Goal: Task Accomplishment & Management: Manage account settings

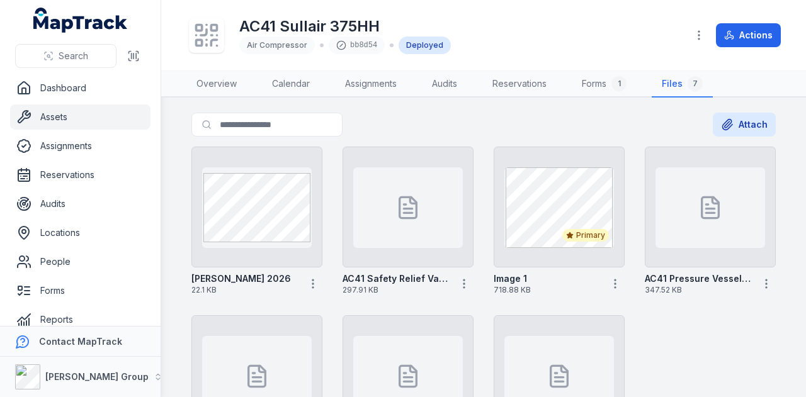
click at [82, 111] on link "Assets" at bounding box center [80, 117] width 140 height 25
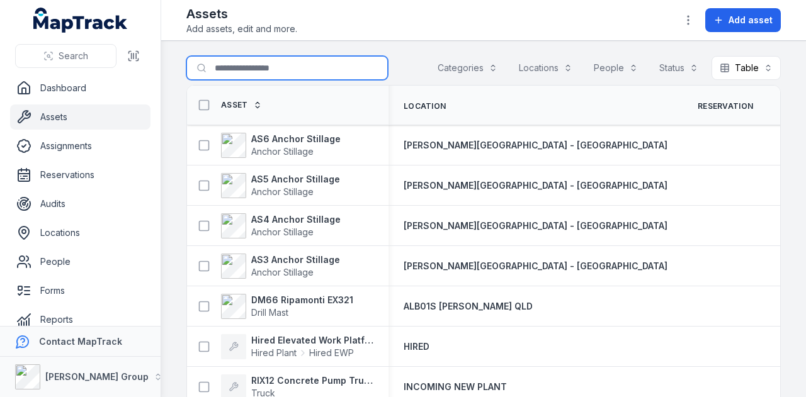
click at [280, 66] on input "Search for assets" at bounding box center [287, 68] width 202 height 24
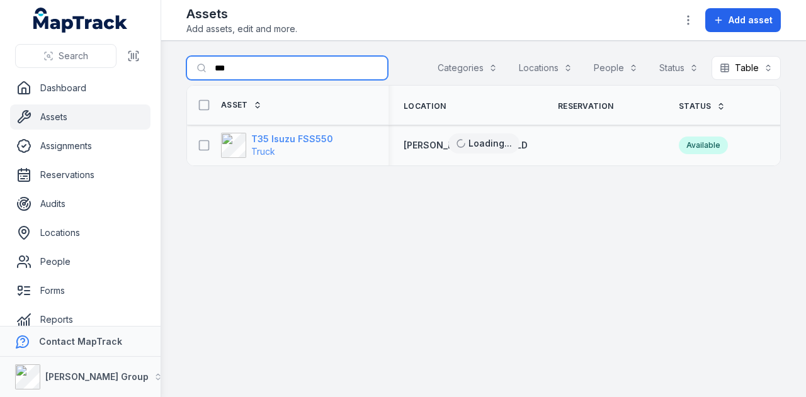
type input "***"
click at [299, 138] on strong "T35 Isuzu FSS550" at bounding box center [292, 139] width 82 height 13
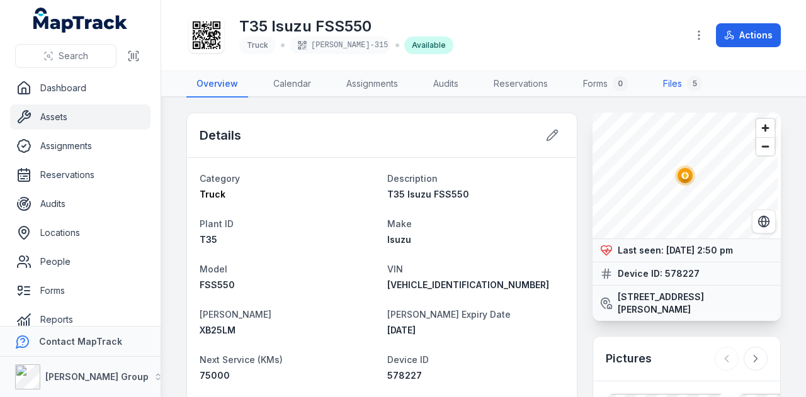
click at [665, 79] on link "Files 5" at bounding box center [682, 84] width 59 height 26
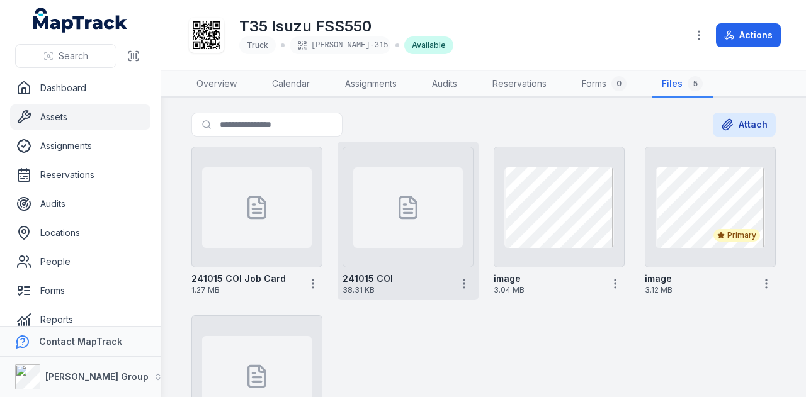
click at [388, 216] on div at bounding box center [408, 208] width 110 height 81
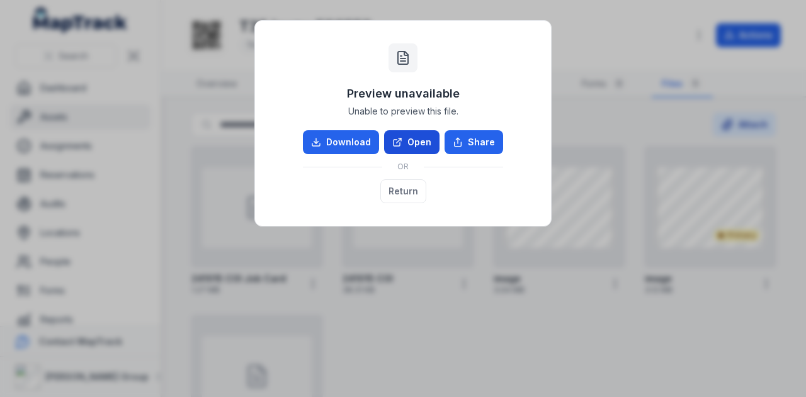
click at [431, 142] on link "Open" at bounding box center [411, 142] width 55 height 24
click at [410, 183] on button "Return" at bounding box center [403, 191] width 46 height 24
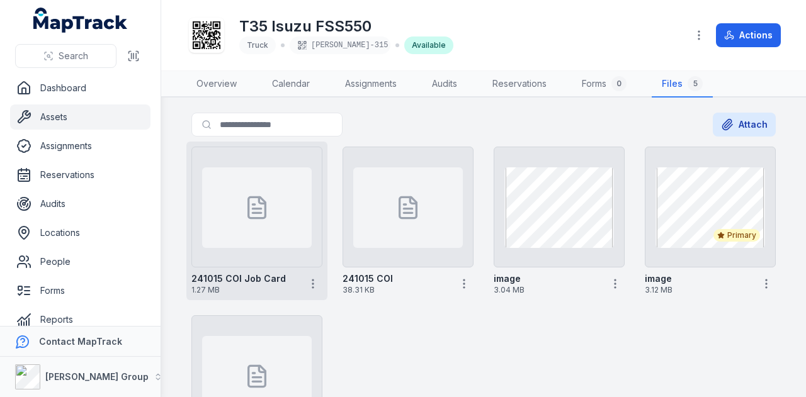
click at [242, 217] on div at bounding box center [257, 208] width 110 height 81
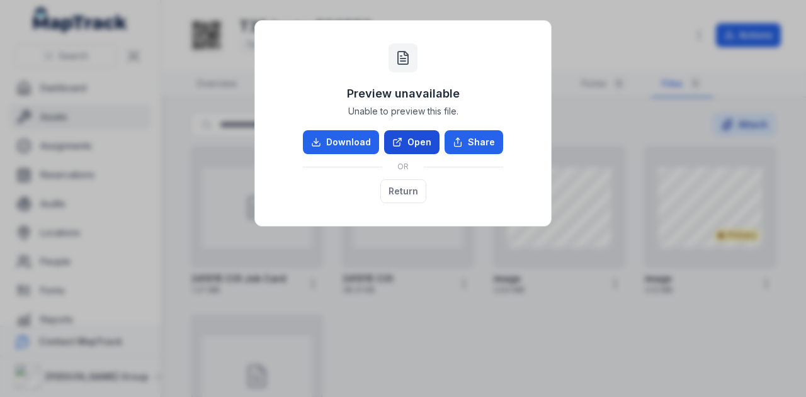
click at [409, 137] on link "Open" at bounding box center [411, 142] width 55 height 24
click at [389, 193] on button "Return" at bounding box center [403, 191] width 46 height 24
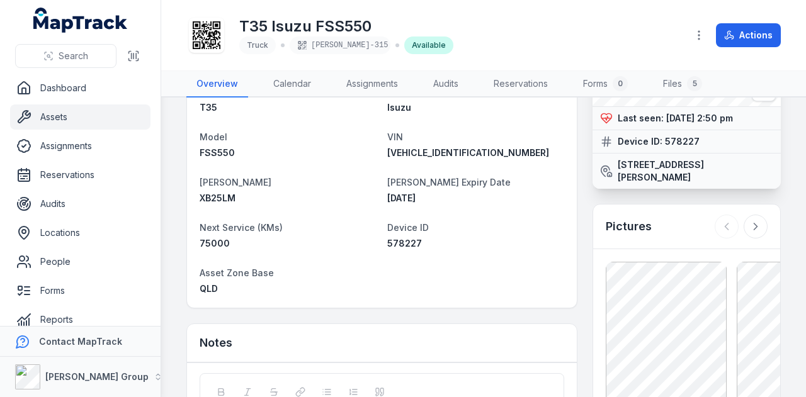
scroll to position [189, 0]
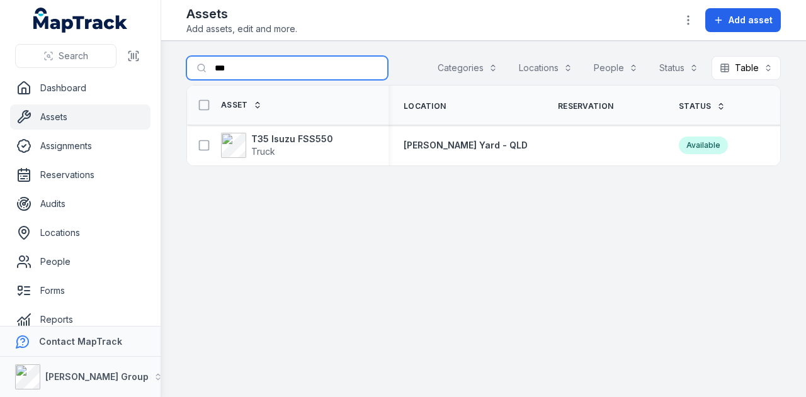
click at [297, 73] on input "***" at bounding box center [287, 68] width 202 height 24
type input "*"
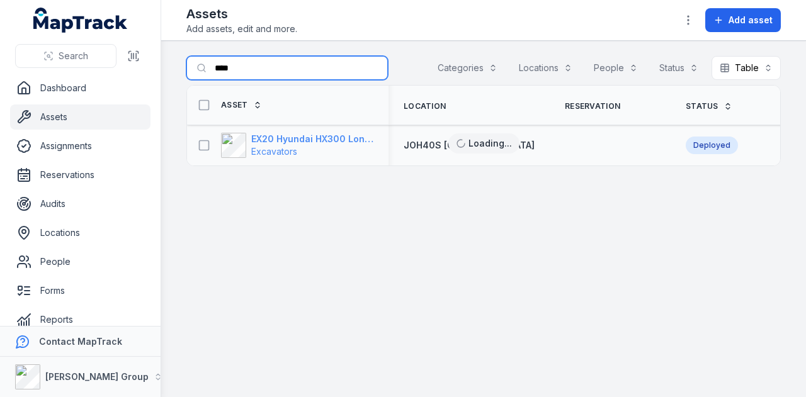
type input "****"
click at [322, 138] on strong "EX20 Hyundai HX300 Longreach" at bounding box center [312, 139] width 122 height 13
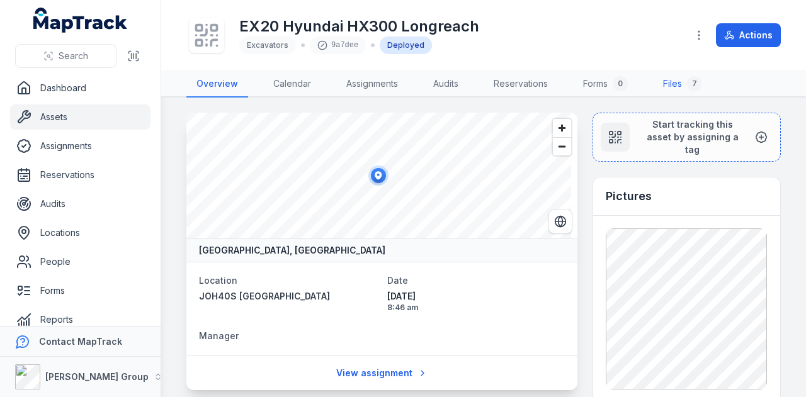
click at [674, 77] on link "Files 7" at bounding box center [682, 84] width 59 height 26
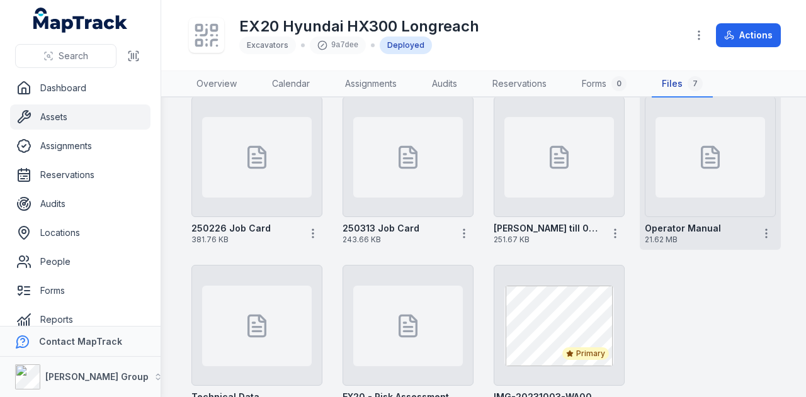
scroll to position [120, 0]
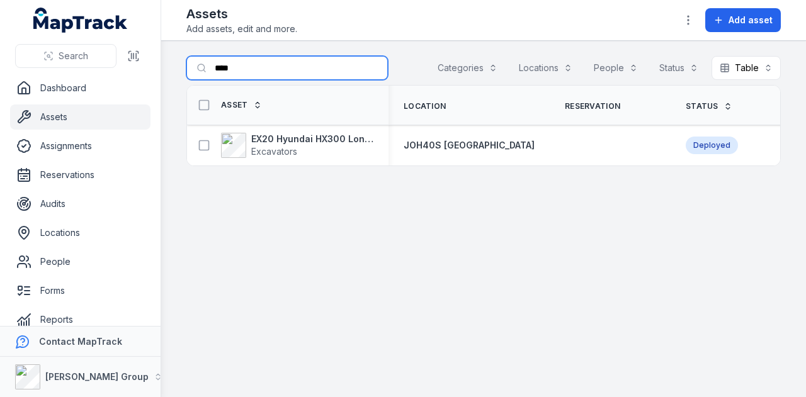
click at [244, 74] on input "****" at bounding box center [287, 68] width 202 height 24
type input "*"
type input "****"
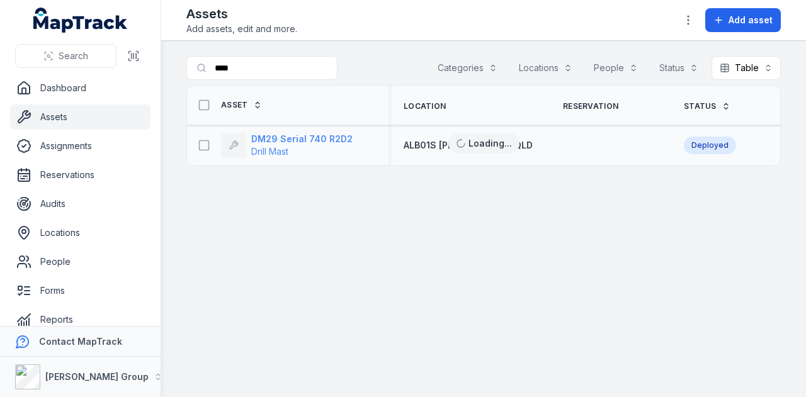
click at [297, 139] on strong "DM29 Serial 740 R2D2" at bounding box center [301, 139] width 101 height 13
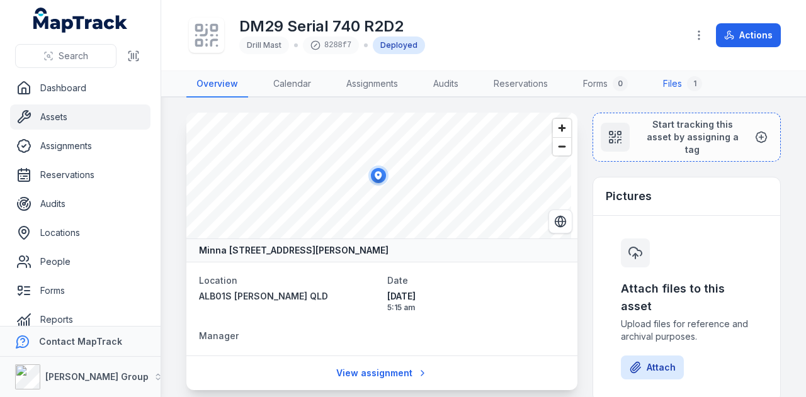
click at [681, 81] on link "Files 1" at bounding box center [682, 84] width 59 height 26
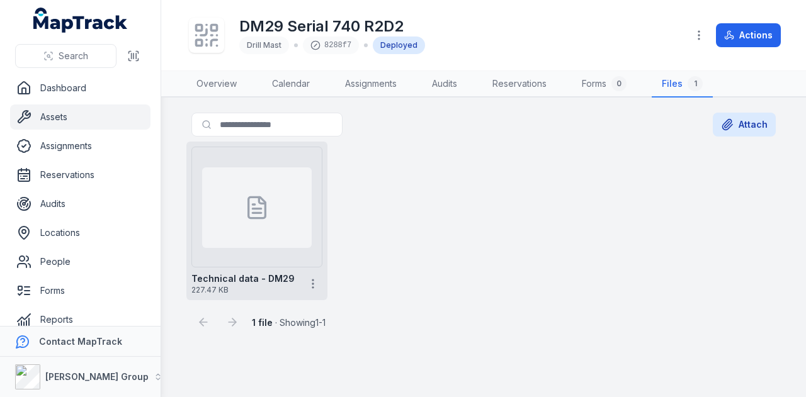
click at [262, 235] on div at bounding box center [257, 208] width 110 height 81
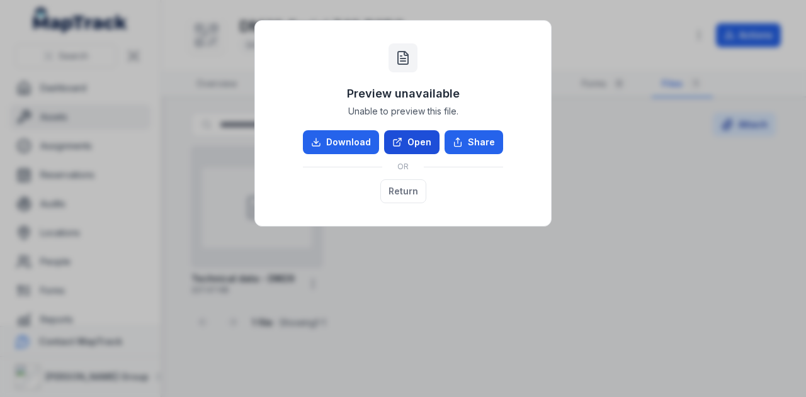
click at [428, 149] on link "Open" at bounding box center [411, 142] width 55 height 24
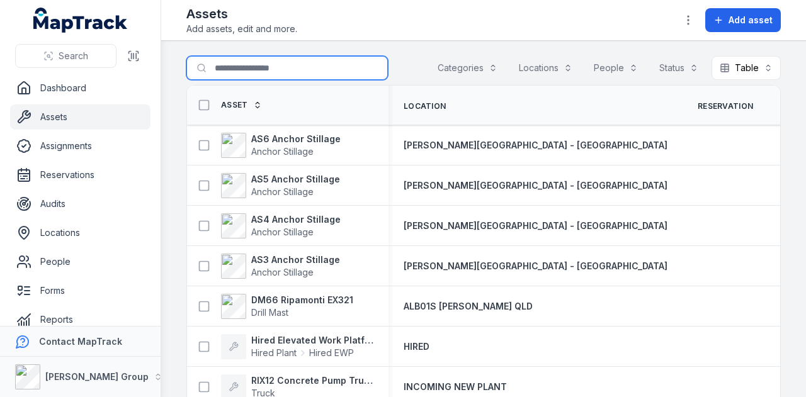
click at [232, 65] on input "Search for assets" at bounding box center [287, 68] width 202 height 24
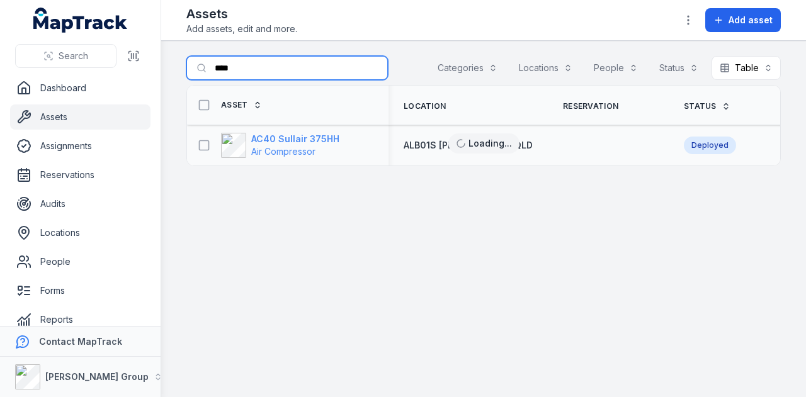
type input "****"
click at [312, 136] on strong "AC40 Sullair 375HH" at bounding box center [295, 139] width 88 height 13
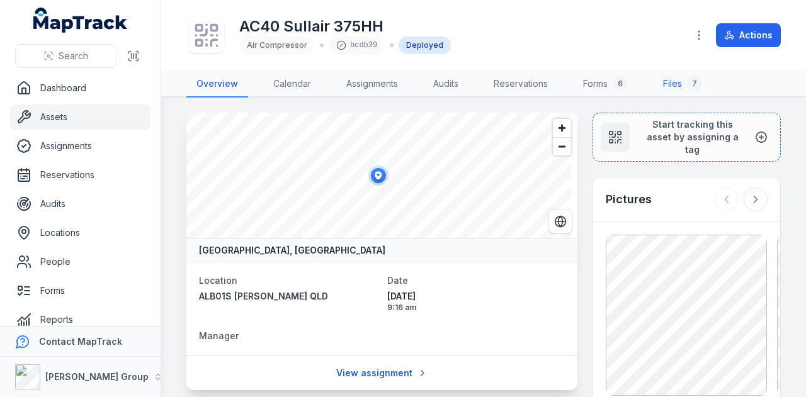
click at [680, 83] on link "Files 7" at bounding box center [682, 84] width 59 height 26
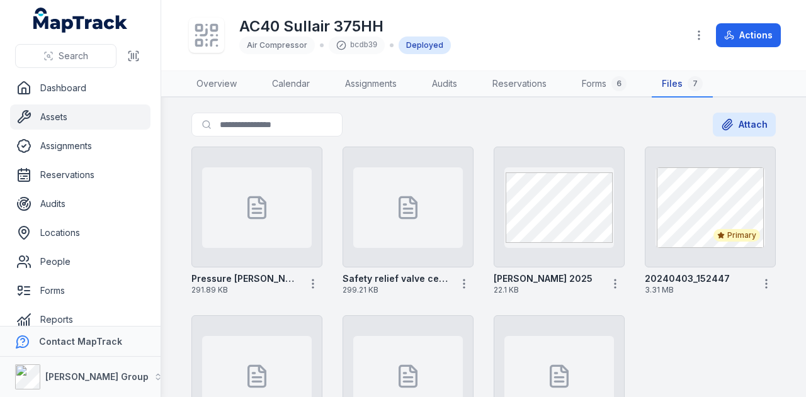
scroll to position [63, 0]
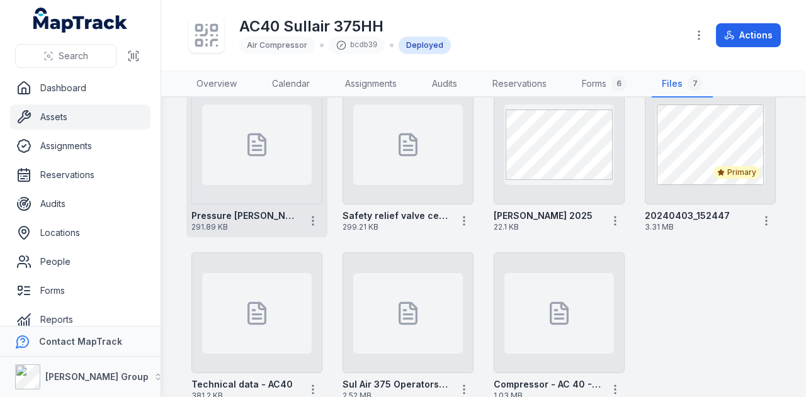
click at [271, 153] on div at bounding box center [257, 145] width 110 height 81
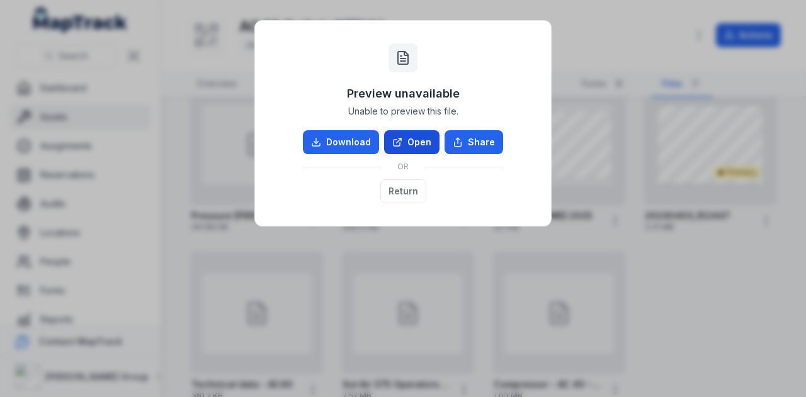
click at [407, 142] on link "Open" at bounding box center [411, 142] width 55 height 24
click at [417, 190] on button "Return" at bounding box center [403, 191] width 46 height 24
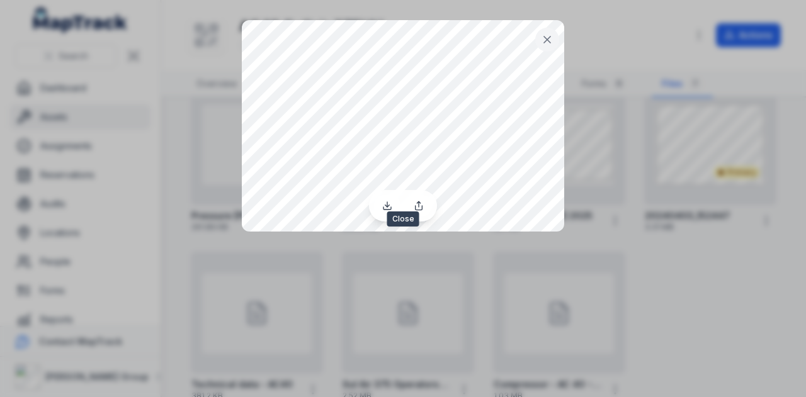
click at [548, 34] on icon at bounding box center [547, 39] width 13 height 13
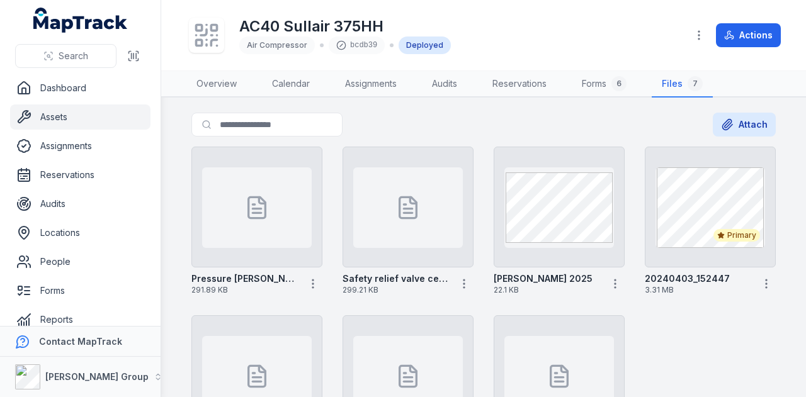
scroll to position [120, 0]
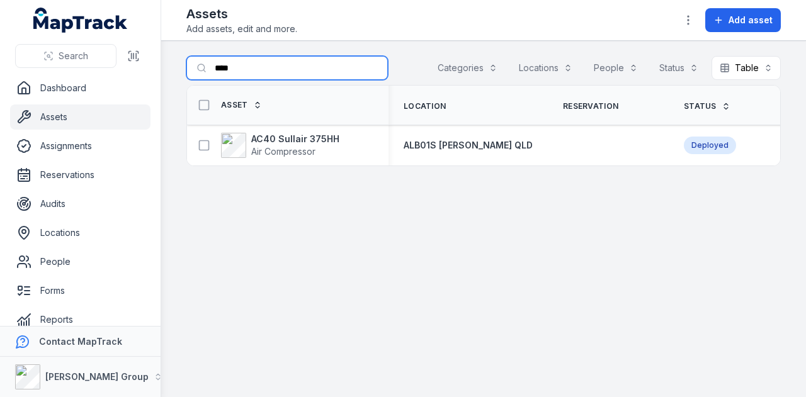
click at [246, 74] on input "****" at bounding box center [287, 68] width 202 height 24
type input "****"
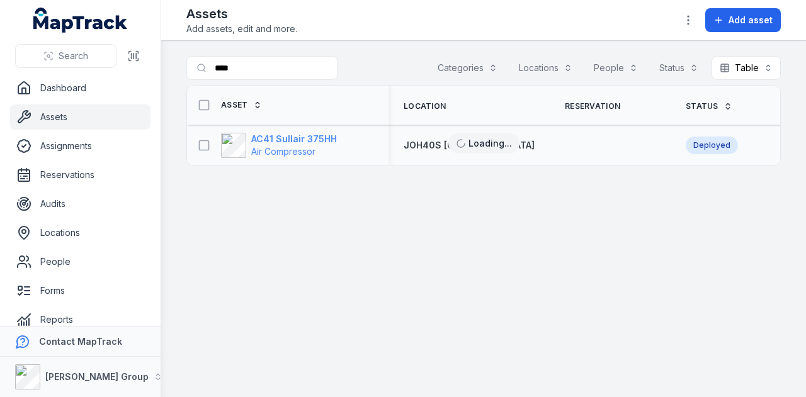
click at [306, 133] on strong "AC41 Sullair 375HH" at bounding box center [294, 139] width 86 height 13
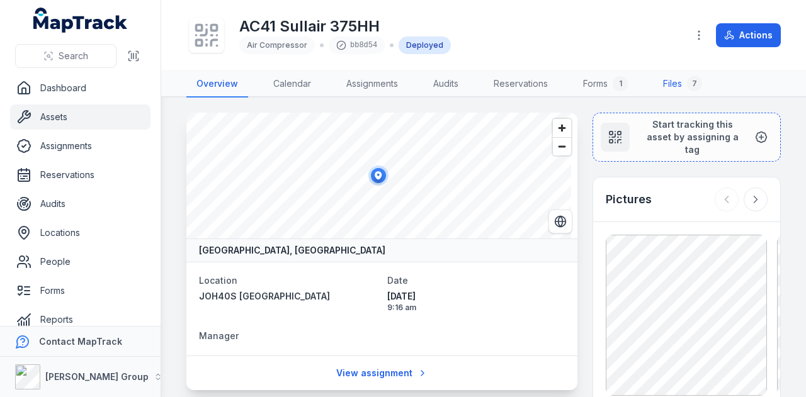
click at [684, 84] on link "Files 7" at bounding box center [682, 84] width 59 height 26
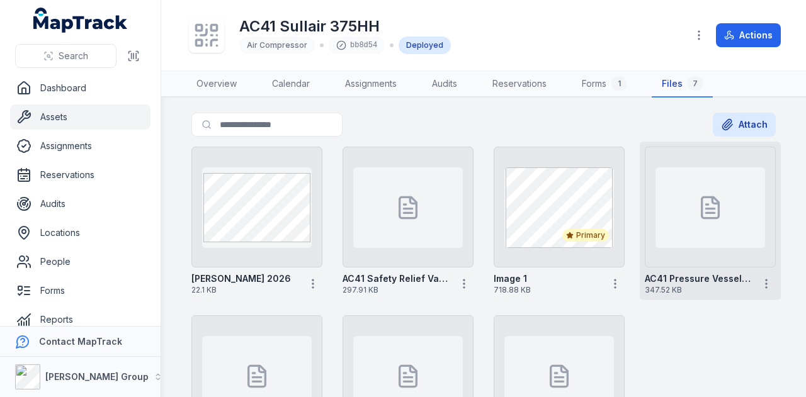
scroll to position [120, 0]
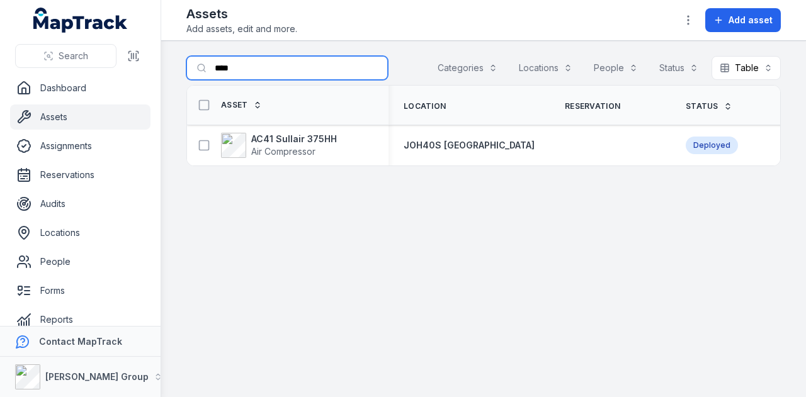
click at [266, 66] on input "****" at bounding box center [287, 68] width 202 height 24
type input "*"
type input "***"
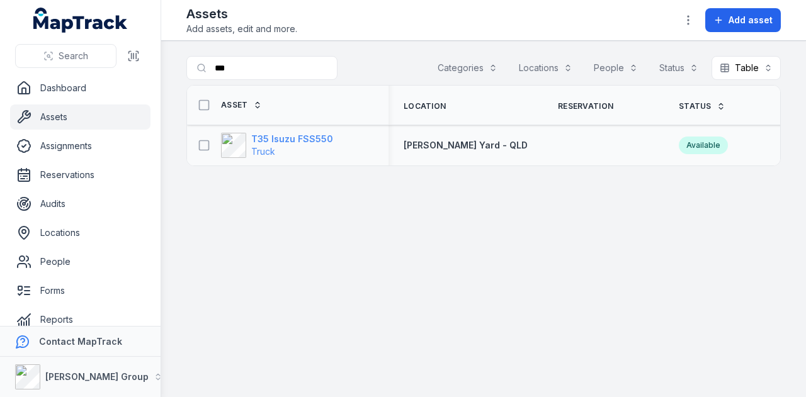
click at [292, 137] on strong "T35 Isuzu FSS550" at bounding box center [292, 139] width 82 height 13
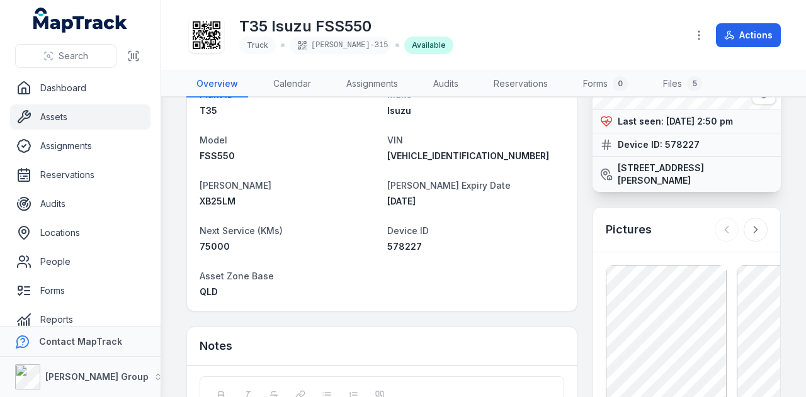
scroll to position [252, 0]
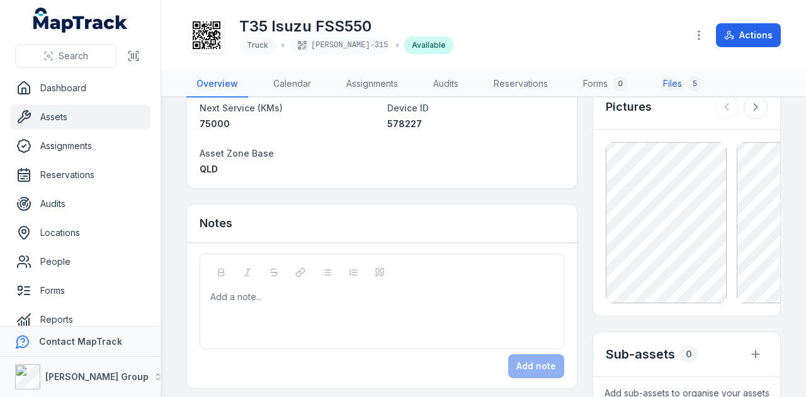
click at [675, 79] on link "Files 5" at bounding box center [682, 84] width 59 height 26
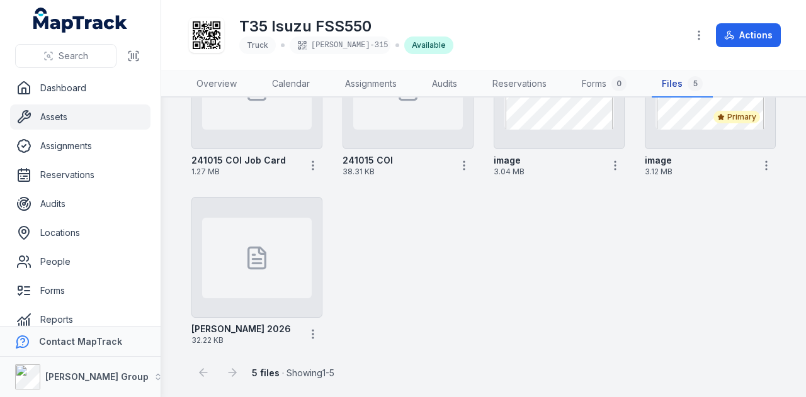
scroll to position [120, 0]
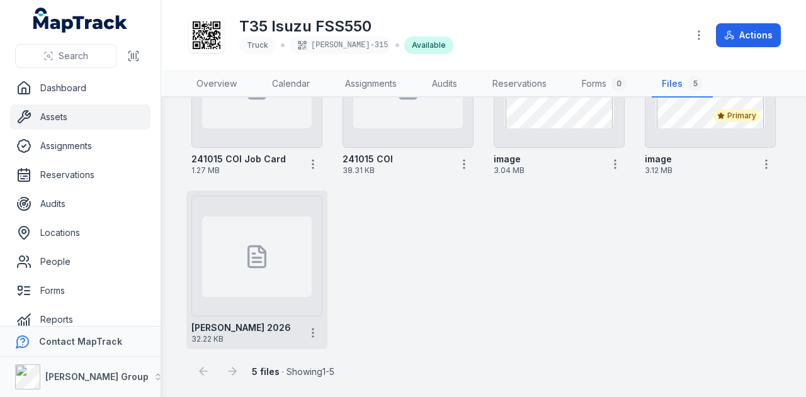
click at [262, 258] on icon at bounding box center [256, 256] width 25 height 25
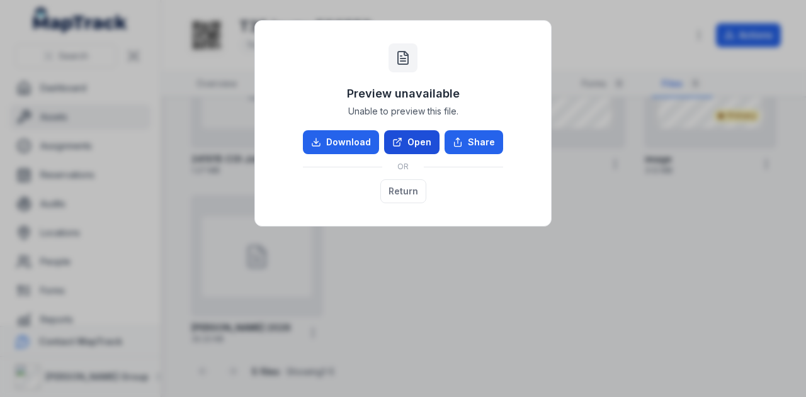
click at [422, 142] on link "Open" at bounding box center [411, 142] width 55 height 24
click at [412, 190] on button "Return" at bounding box center [403, 191] width 46 height 24
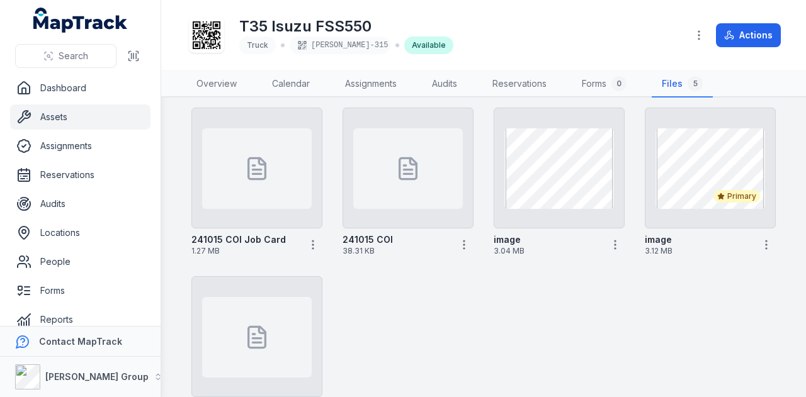
scroll to position [0, 0]
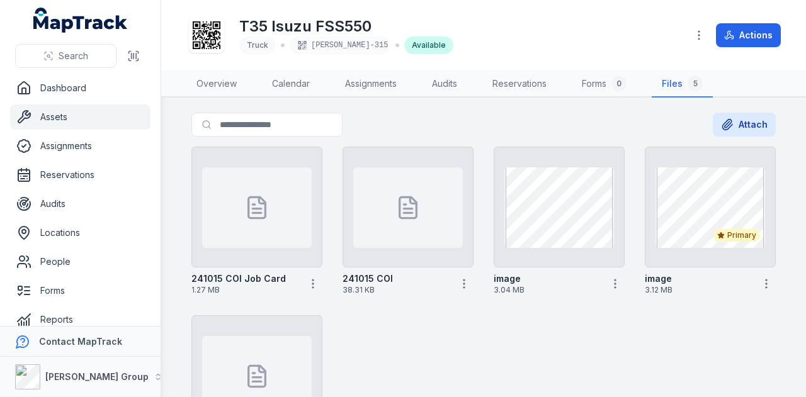
click at [87, 115] on link "Assets" at bounding box center [80, 117] width 140 height 25
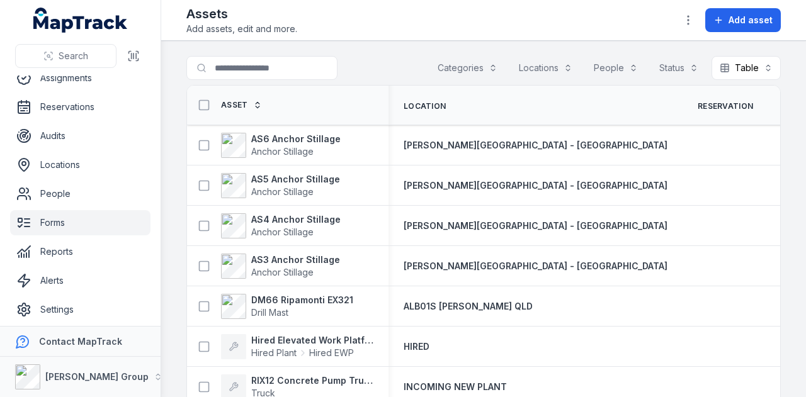
scroll to position [71, 0]
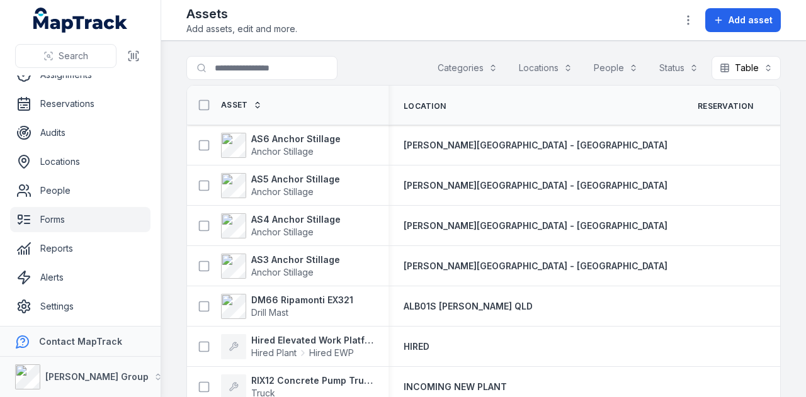
click at [92, 215] on link "Forms" at bounding box center [80, 219] width 140 height 25
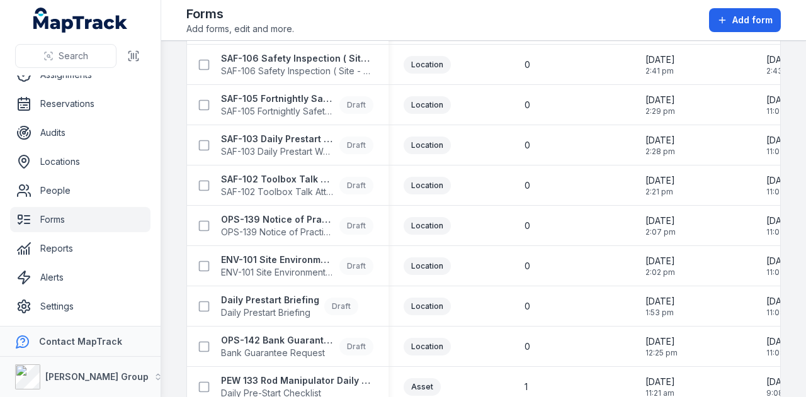
scroll to position [441, 0]
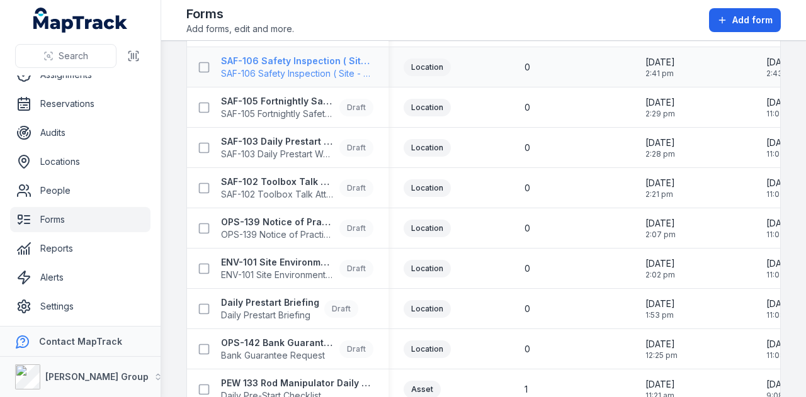
click at [341, 64] on strong "SAF-106 Safety Inspection ( Site - Weekly )" at bounding box center [297, 61] width 152 height 13
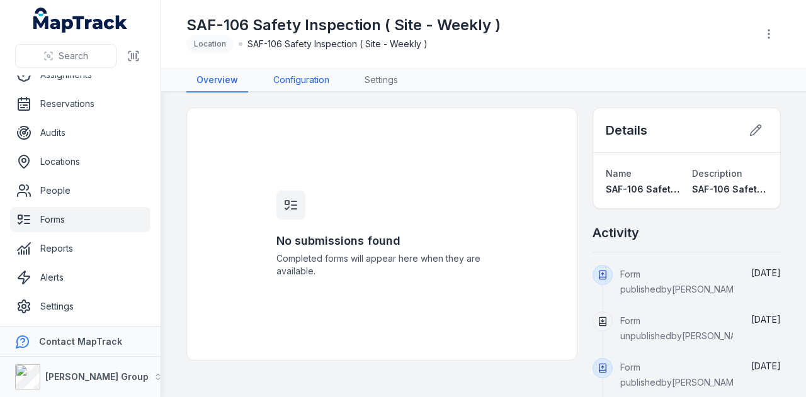
click at [327, 84] on link "Configuration" at bounding box center [301, 81] width 76 height 24
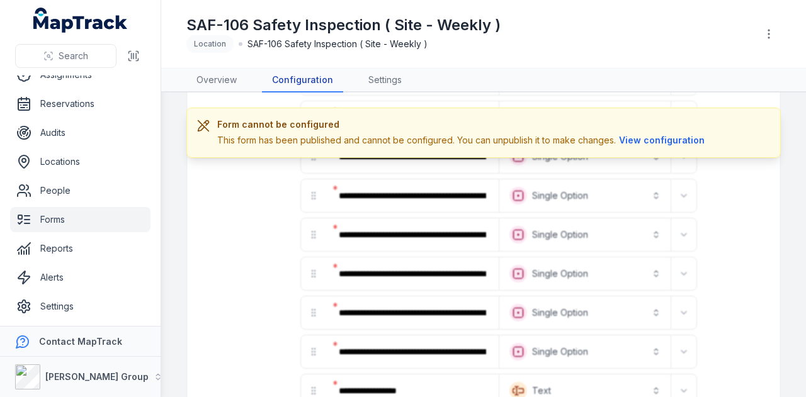
scroll to position [442, 0]
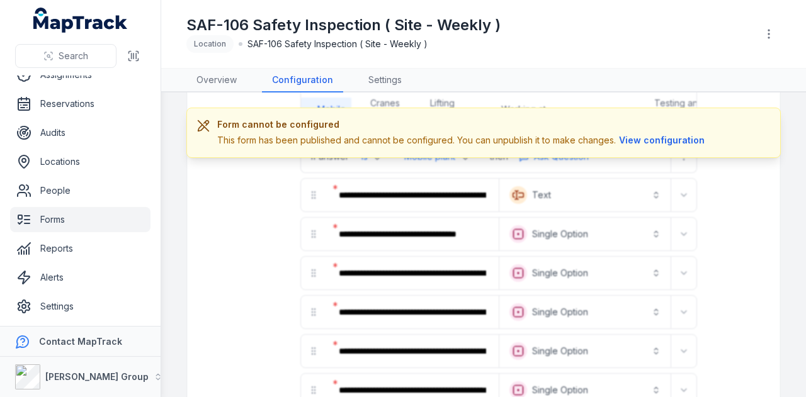
click at [65, 174] on ul "Dashboard Assets Assignments Reservations Audits Locations People Forms Reports…" at bounding box center [80, 161] width 140 height 315
click at [71, 166] on link "Locations" at bounding box center [80, 161] width 140 height 25
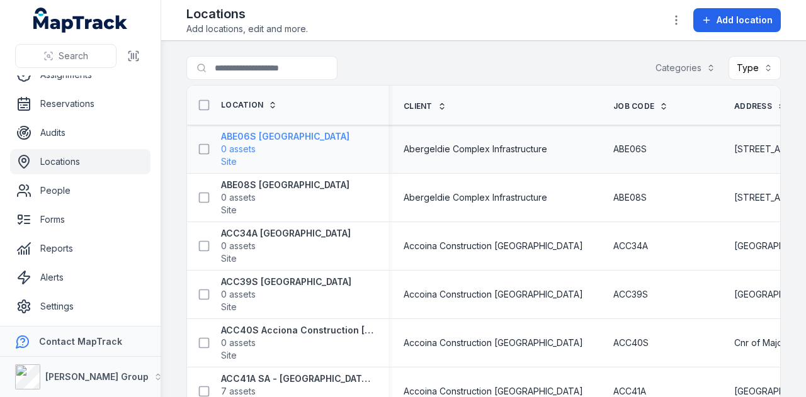
click at [275, 143] on span "0 assets" at bounding box center [285, 149] width 128 height 13
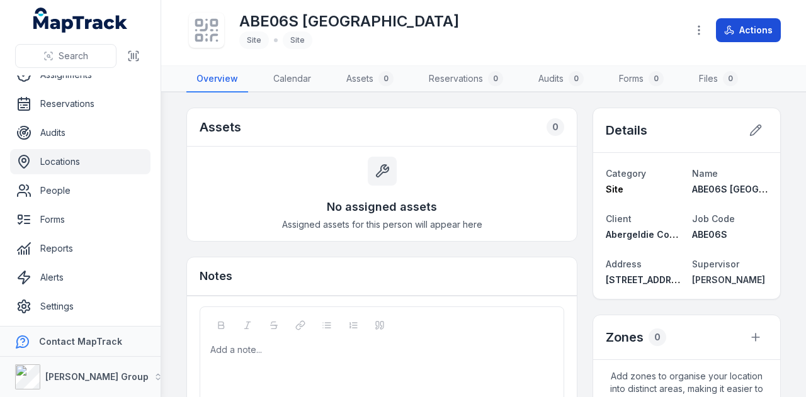
click at [747, 33] on button "Actions" at bounding box center [748, 30] width 65 height 24
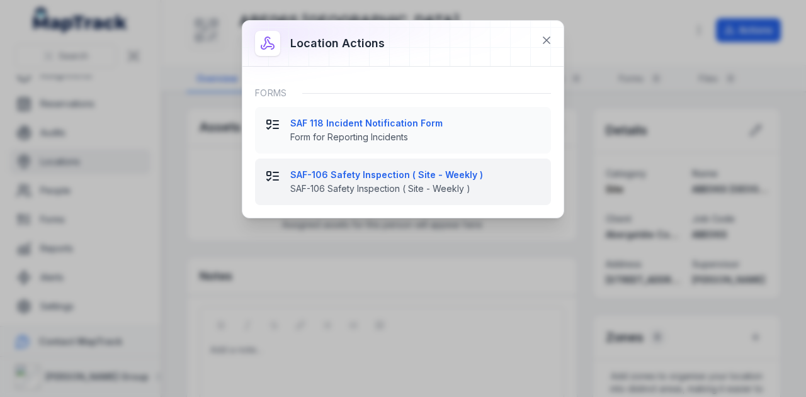
click at [368, 175] on strong "SAF-106 Safety Inspection ( Site - Weekly )" at bounding box center [415, 175] width 251 height 13
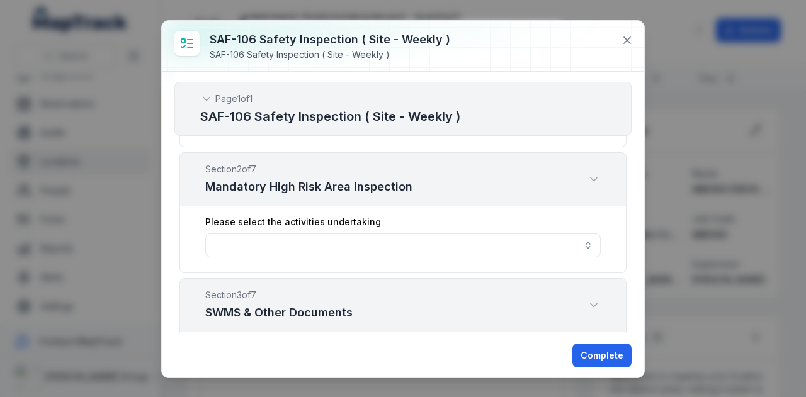
scroll to position [378, 0]
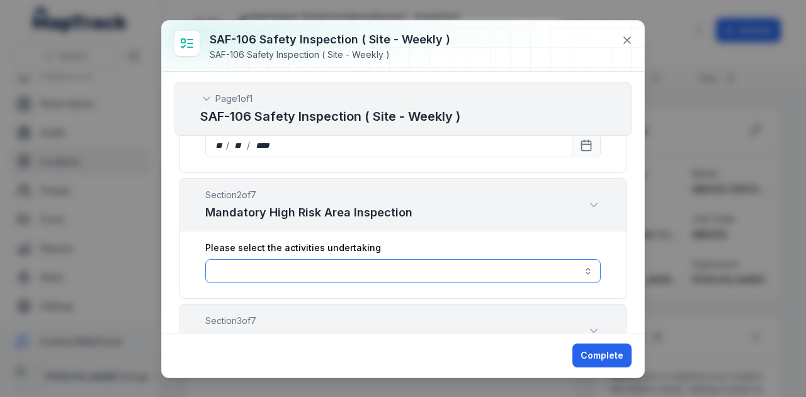
click at [304, 262] on button "button" at bounding box center [403, 271] width 396 height 24
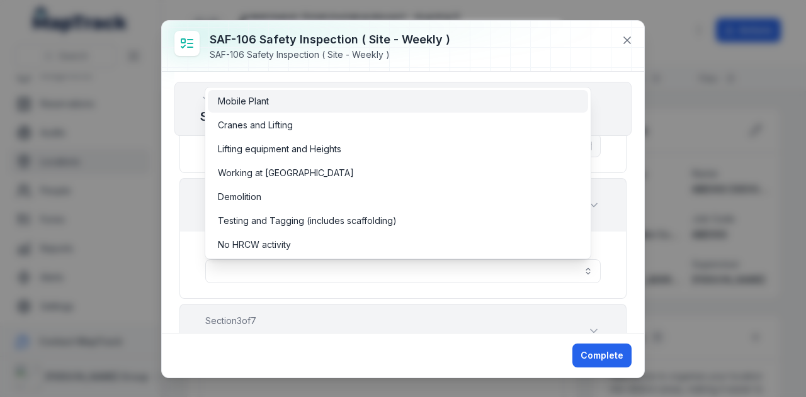
click at [307, 98] on div "Mobile Plant" at bounding box center [398, 101] width 360 height 13
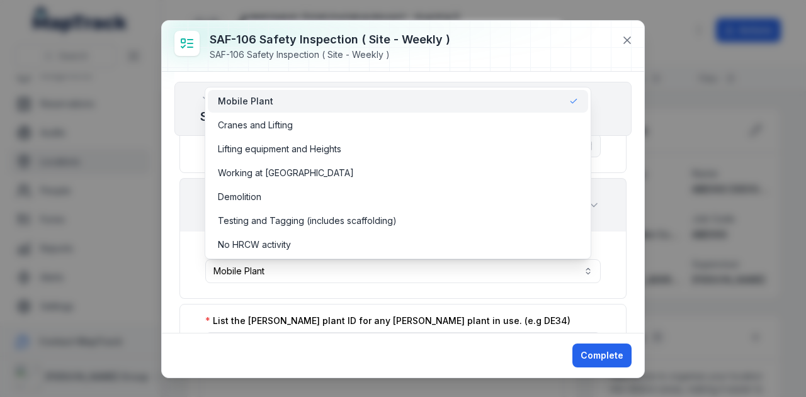
click at [633, 185] on div "**********" at bounding box center [403, 202] width 482 height 261
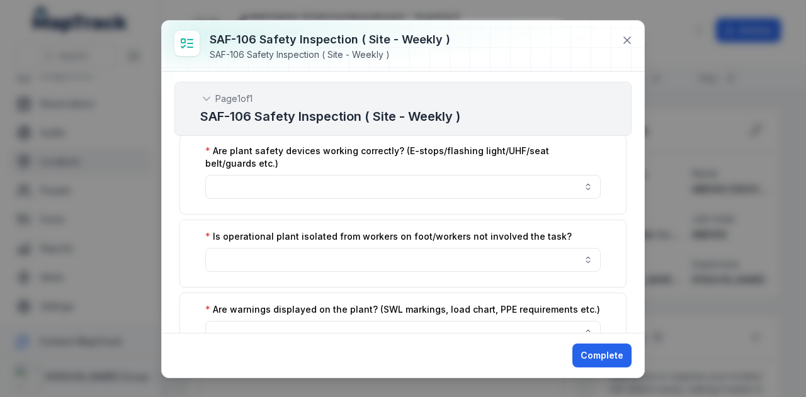
scroll to position [693, 0]
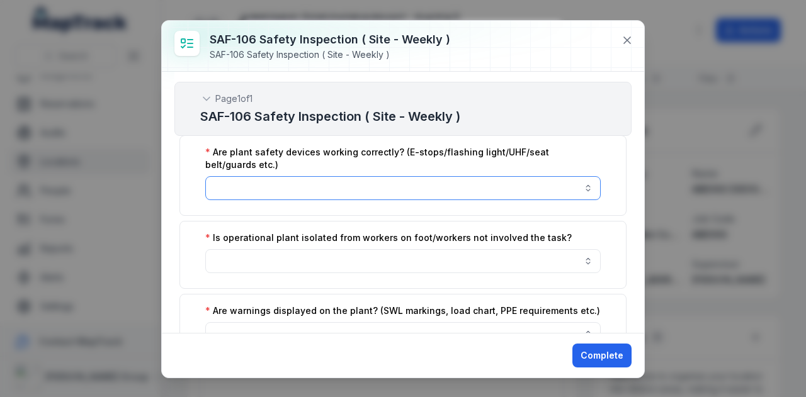
click at [547, 183] on button "button" at bounding box center [403, 188] width 396 height 24
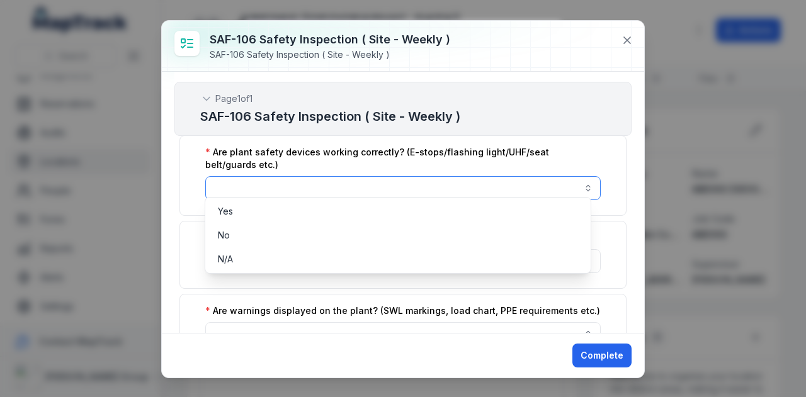
click at [547, 183] on button "button" at bounding box center [403, 188] width 396 height 24
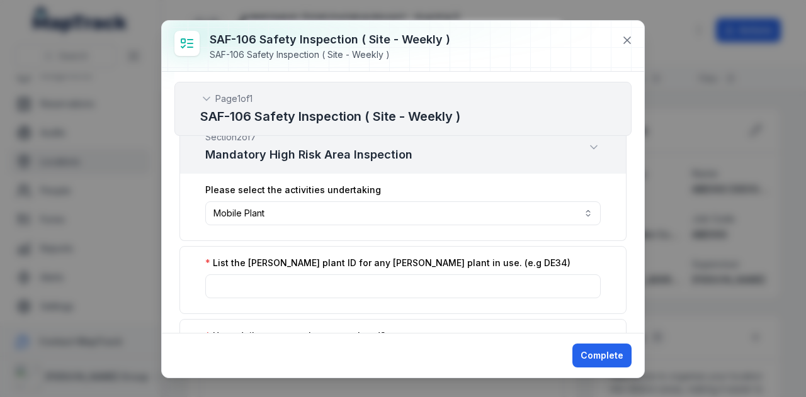
scroll to position [441, 0]
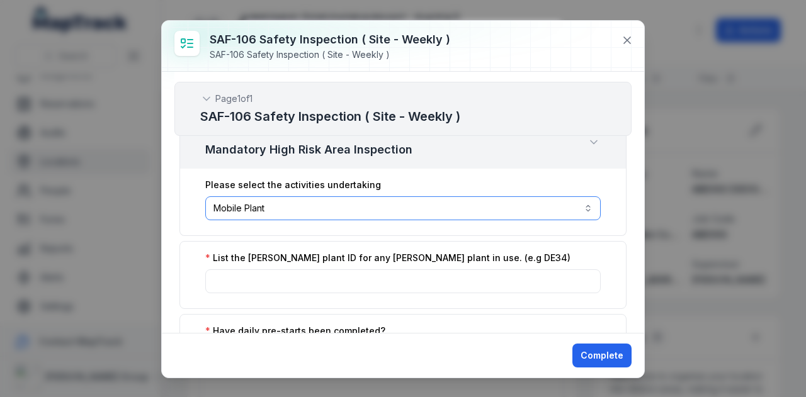
click at [355, 197] on button "**********" at bounding box center [403, 208] width 396 height 24
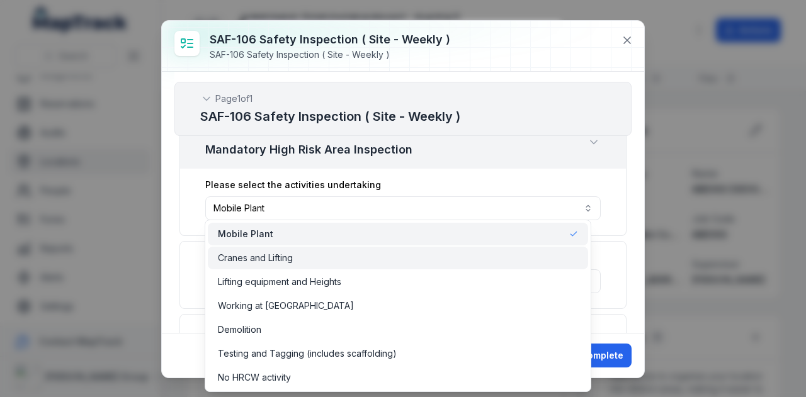
click at [346, 255] on div "Cranes and Lifting" at bounding box center [398, 258] width 360 height 13
click at [632, 206] on div "**********" at bounding box center [403, 202] width 482 height 261
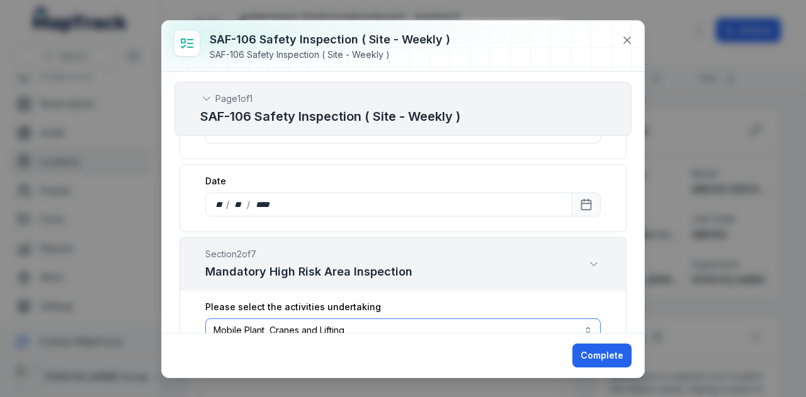
scroll to position [315, 0]
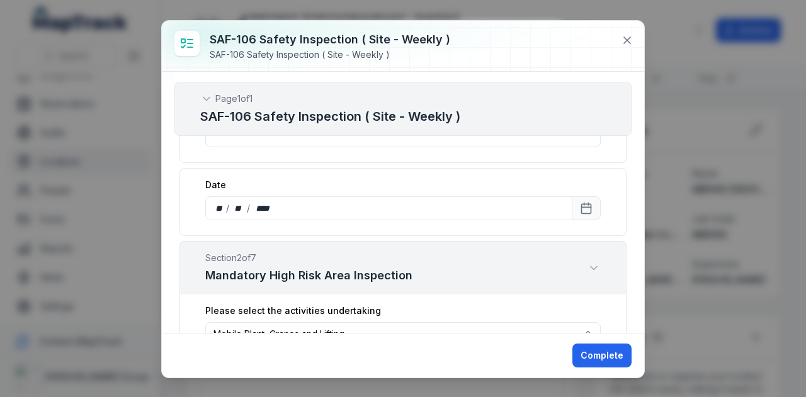
click at [588, 262] on icon "Expand" at bounding box center [594, 268] width 13 height 13
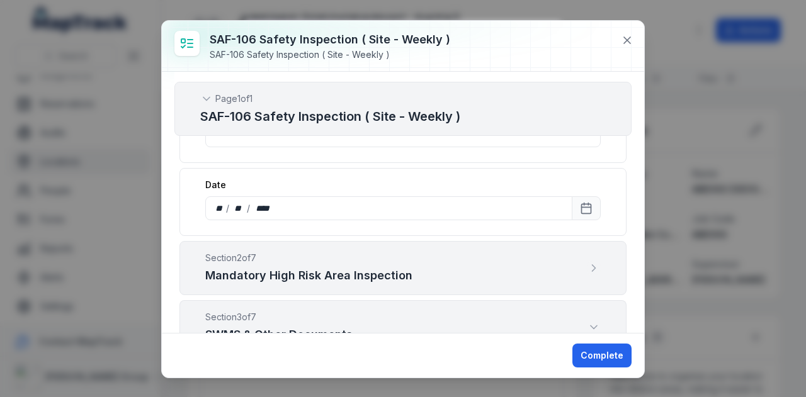
click at [588, 262] on icon "Expand" at bounding box center [594, 268] width 13 height 13
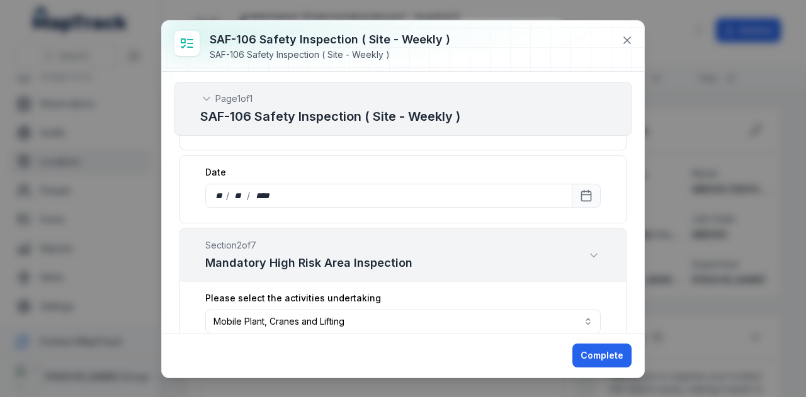
scroll to position [453, 0]
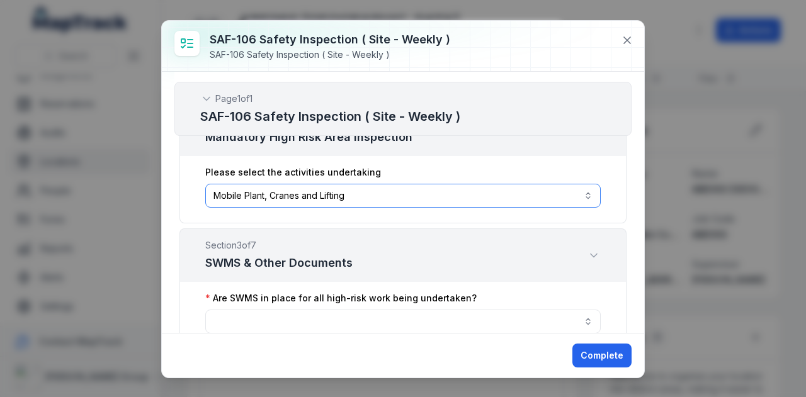
click at [573, 187] on button "**********" at bounding box center [403, 196] width 396 height 24
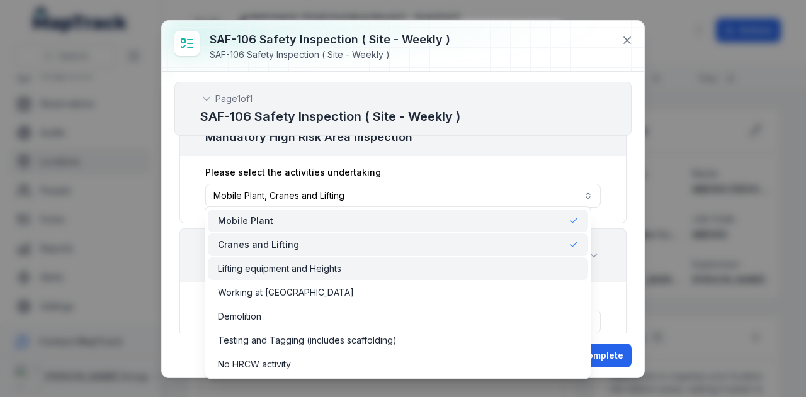
click at [507, 259] on div "Lifting equipment and Heights" at bounding box center [398, 269] width 380 height 23
click at [499, 279] on div "Lifting equipment and Heights" at bounding box center [398, 269] width 380 height 23
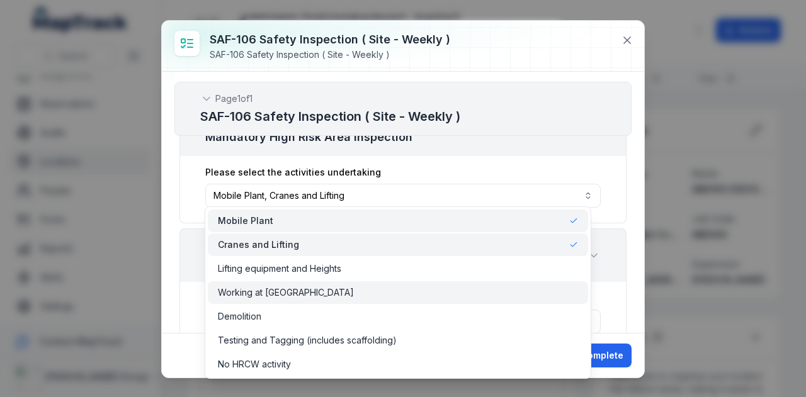
click at [492, 300] on div "Working at [GEOGRAPHIC_DATA]" at bounding box center [398, 293] width 380 height 23
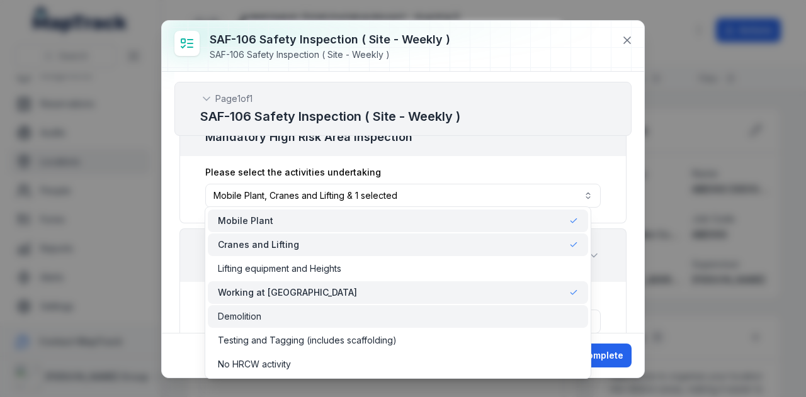
click at [481, 325] on div "Demolition" at bounding box center [398, 316] width 380 height 23
click at [505, 253] on div "Cranes and Lifting" at bounding box center [398, 245] width 380 height 23
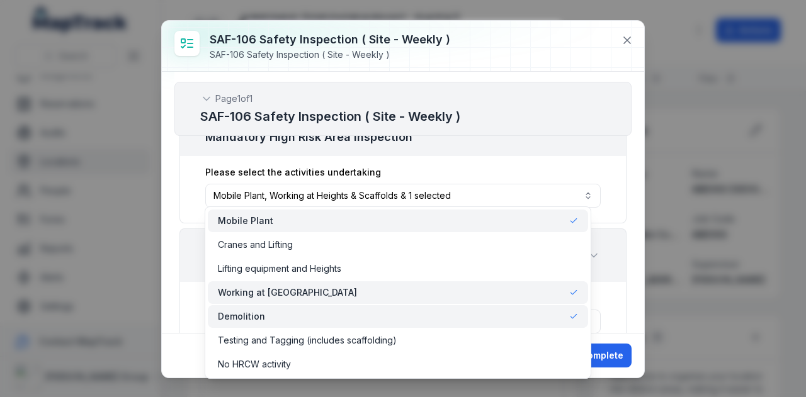
click at [521, 224] on div "Mobile Plant" at bounding box center [398, 221] width 360 height 13
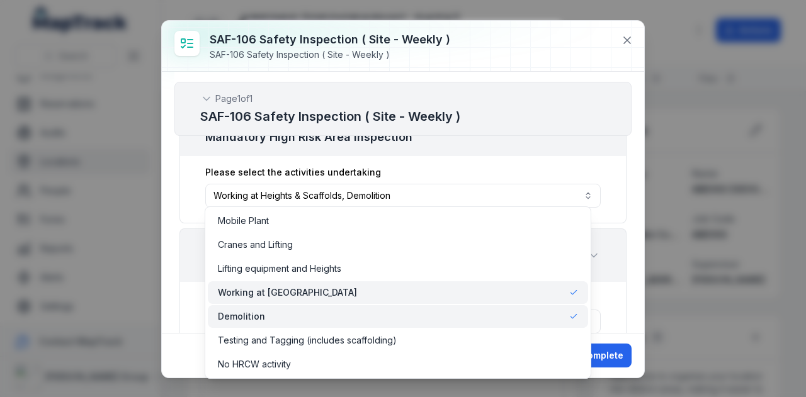
click at [507, 290] on div "Working at [GEOGRAPHIC_DATA]" at bounding box center [398, 293] width 360 height 13
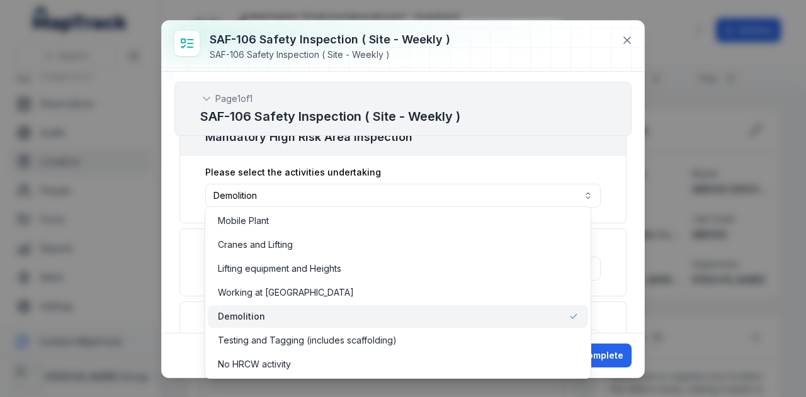
click at [623, 207] on div "**********" at bounding box center [403, 202] width 482 height 261
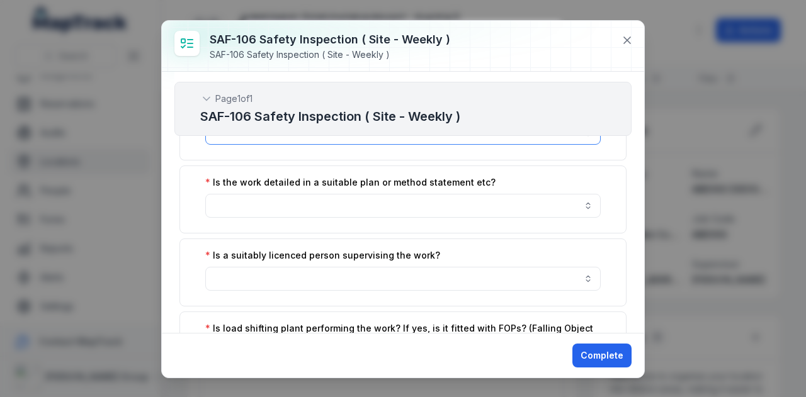
scroll to position [390, 0]
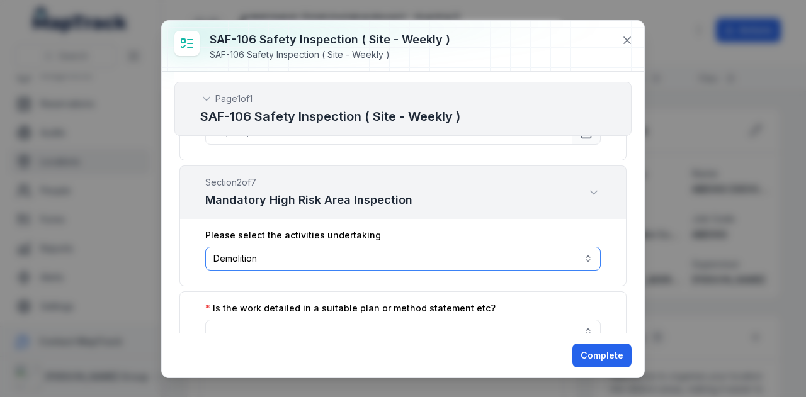
click at [398, 247] on button "**********" at bounding box center [403, 259] width 396 height 24
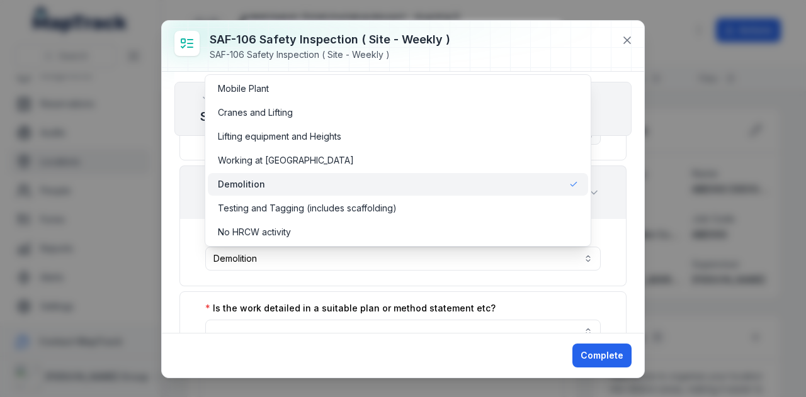
click at [356, 181] on div "Demolition" at bounding box center [398, 184] width 360 height 13
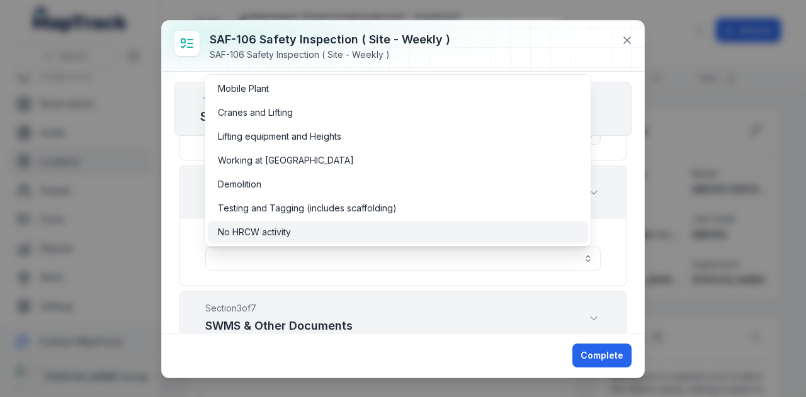
click at [341, 230] on div "No HRCW activity" at bounding box center [398, 232] width 360 height 13
click at [625, 232] on div "**********" at bounding box center [403, 202] width 482 height 261
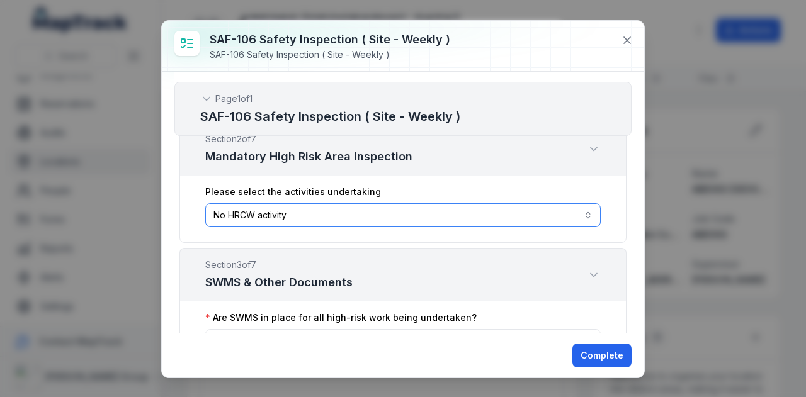
scroll to position [453, 0]
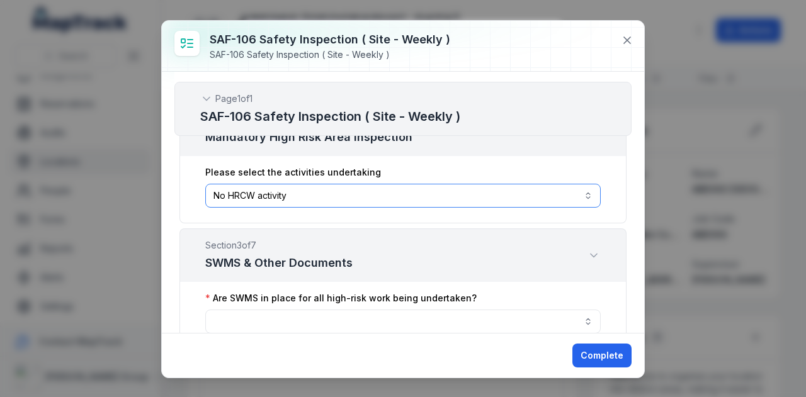
click at [427, 185] on button "**********" at bounding box center [403, 196] width 396 height 24
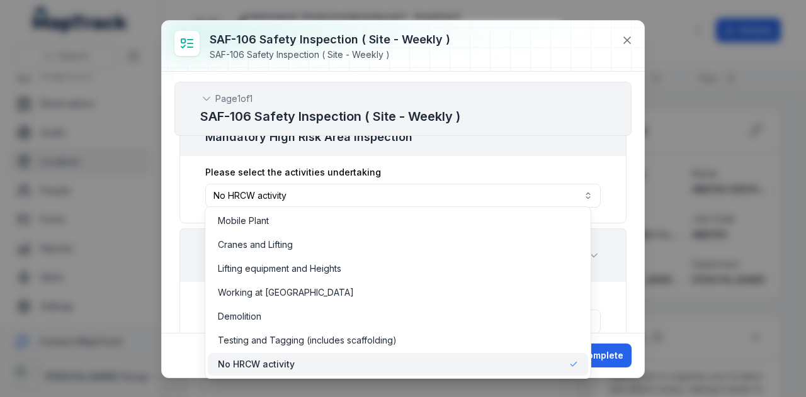
click at [379, 366] on div "No HRCW activity" at bounding box center [398, 364] width 360 height 13
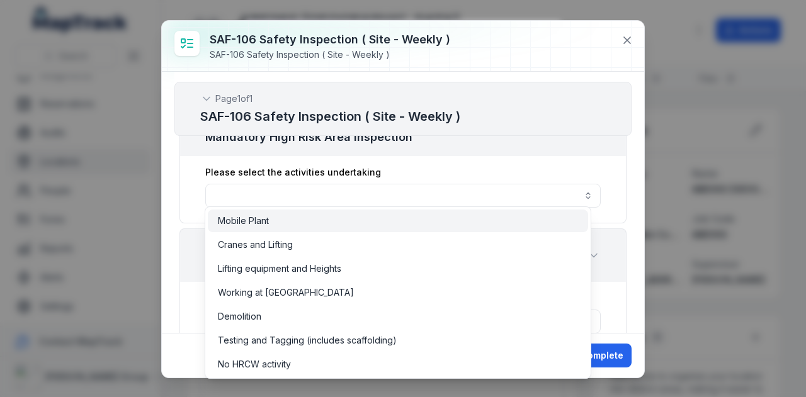
click at [408, 210] on div "Mobile Plant" at bounding box center [398, 221] width 380 height 23
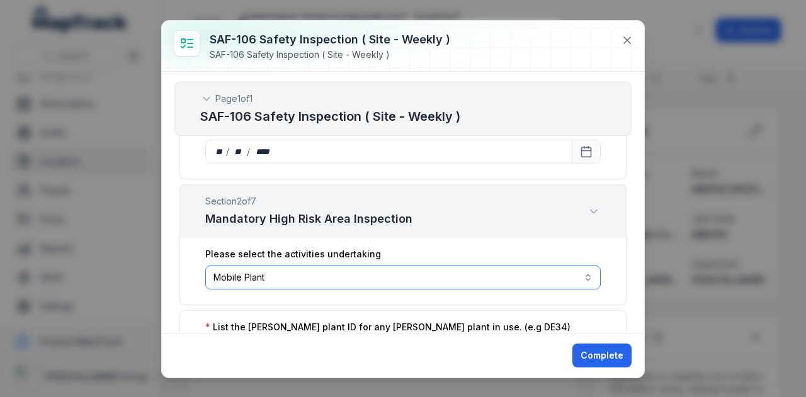
scroll to position [390, 0]
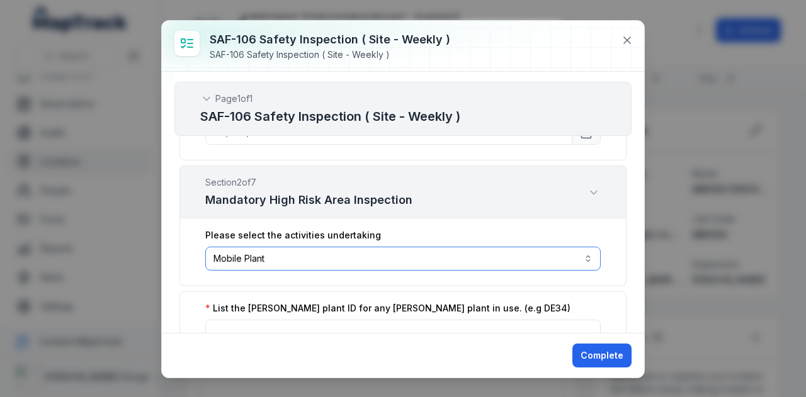
click at [369, 250] on button "**********" at bounding box center [403, 259] width 396 height 24
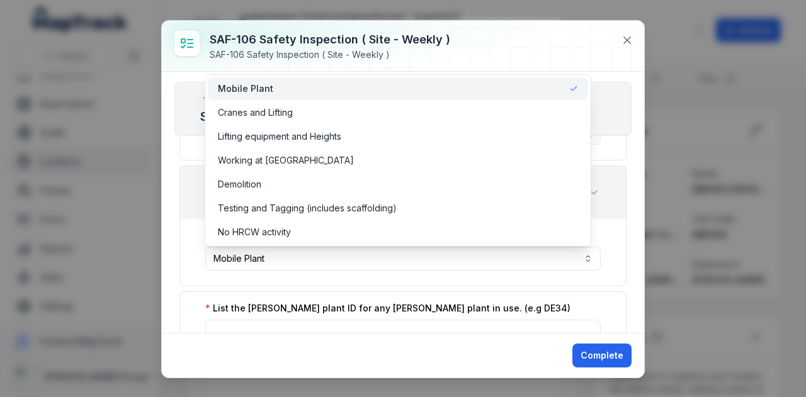
click at [341, 88] on div "Mobile Plant" at bounding box center [398, 89] width 360 height 13
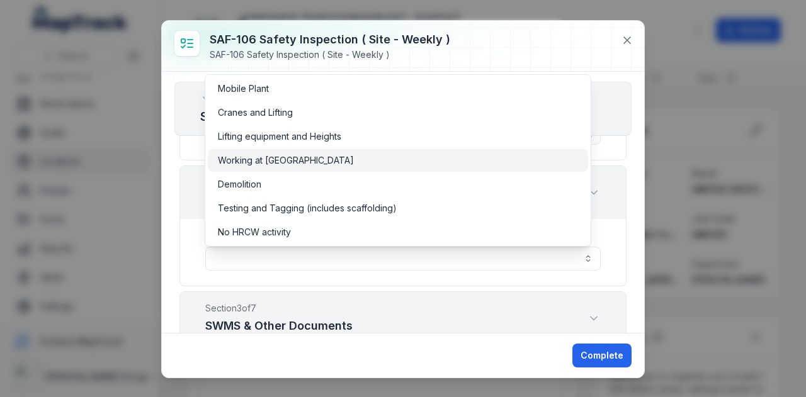
click at [334, 157] on span "Working at [GEOGRAPHIC_DATA]" at bounding box center [286, 160] width 136 height 13
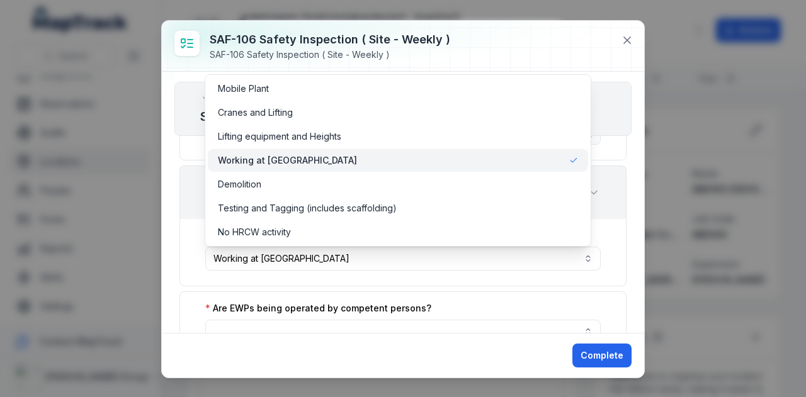
click at [623, 231] on div "**********" at bounding box center [403, 202] width 482 height 261
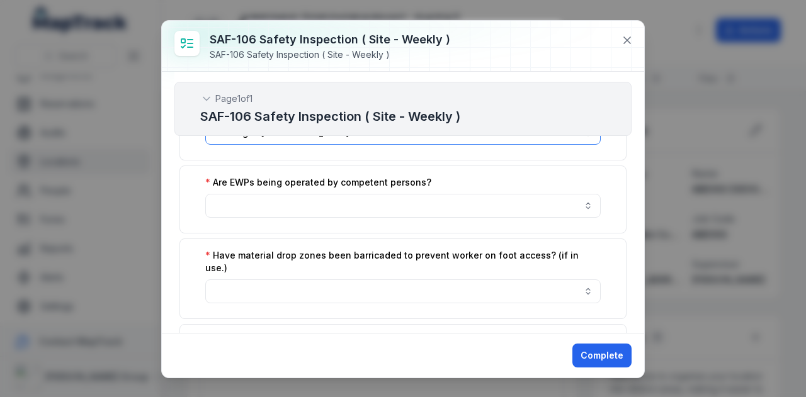
scroll to position [453, 0]
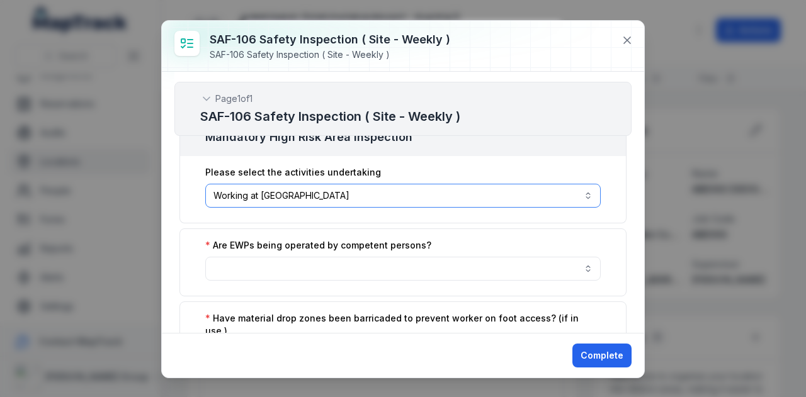
click at [555, 193] on button "**********" at bounding box center [403, 196] width 396 height 24
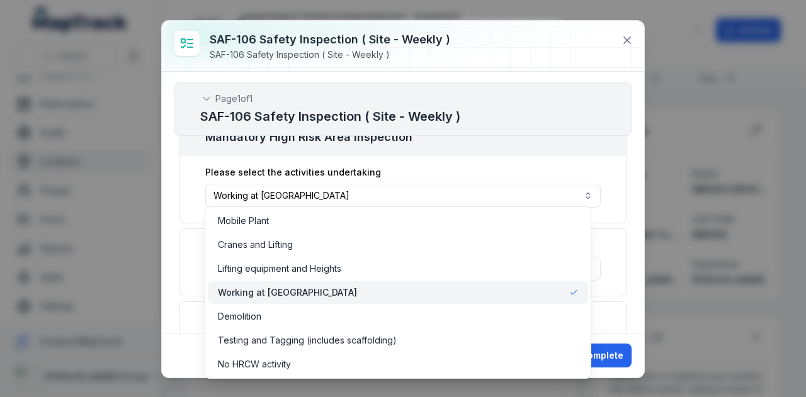
click at [564, 295] on div "Working at [GEOGRAPHIC_DATA]" at bounding box center [398, 293] width 360 height 13
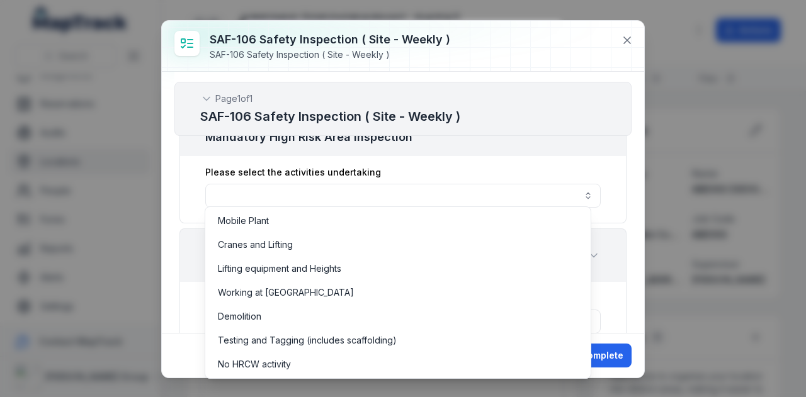
click at [622, 261] on div "Page 1 of 1 SAF-106 Safety Inspection ( Site - Weekly ) Section 1 of 7 GENERAL …" at bounding box center [403, 202] width 482 height 261
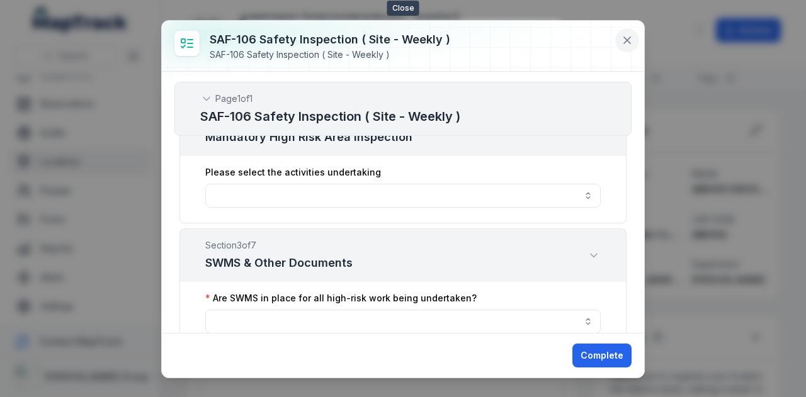
click at [619, 45] on button at bounding box center [627, 40] width 24 height 24
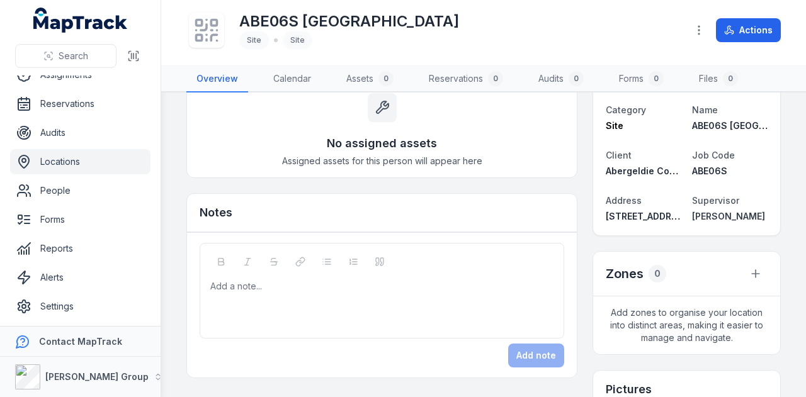
scroll to position [0, 0]
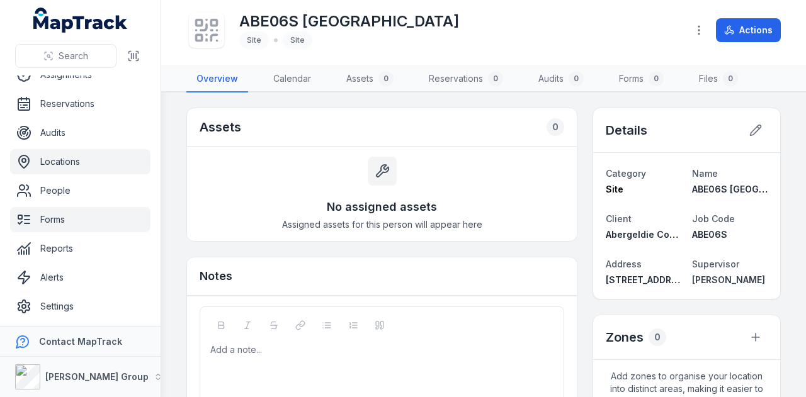
click at [92, 219] on link "Forms" at bounding box center [80, 219] width 140 height 25
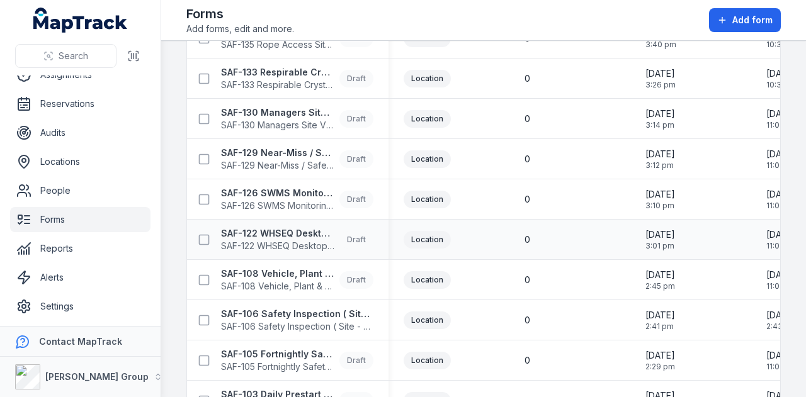
scroll to position [169, 0]
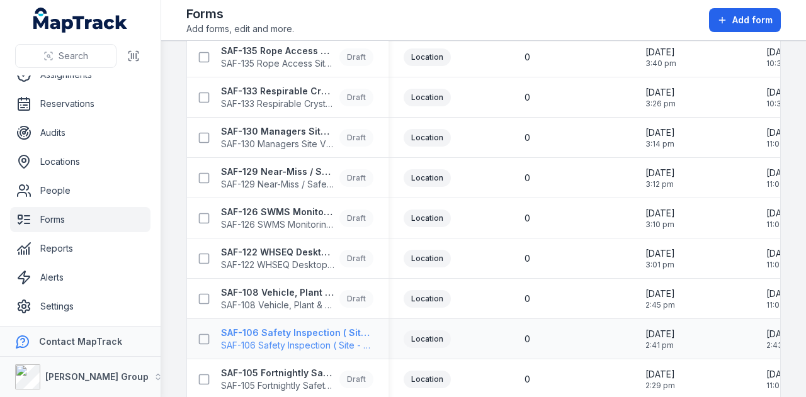
click at [292, 328] on strong "SAF-106 Safety Inspection ( Site - Weekly )" at bounding box center [297, 333] width 152 height 13
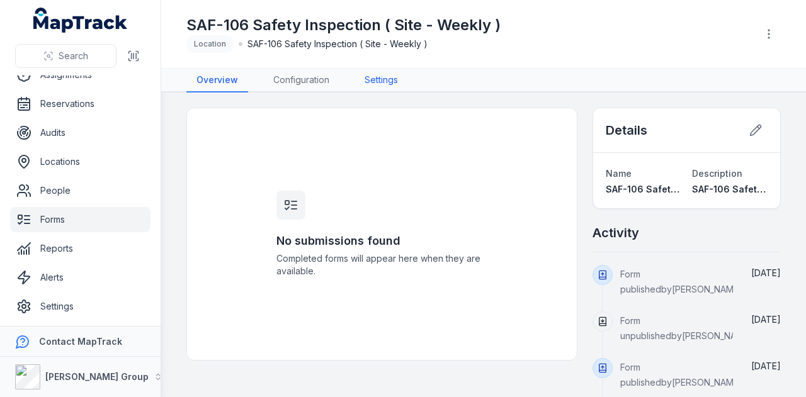
click at [365, 86] on link "Settings" at bounding box center [382, 81] width 54 height 24
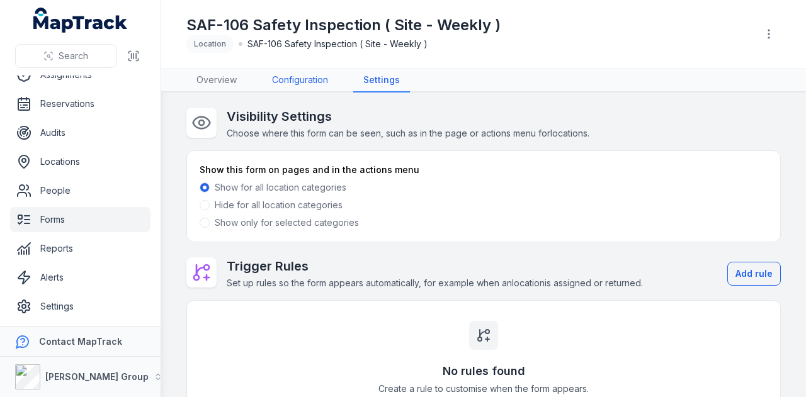
click at [319, 77] on link "Configuration" at bounding box center [300, 81] width 76 height 24
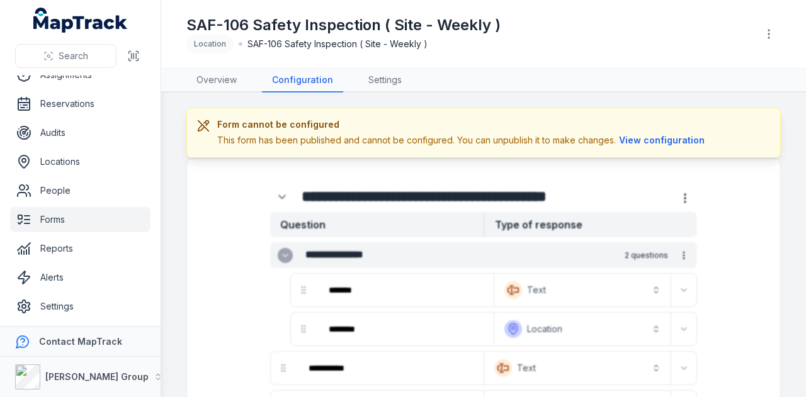
click at [758, 40] on div at bounding box center [769, 34] width 24 height 24
click at [779, 29] on button "button" at bounding box center [769, 34] width 24 height 24
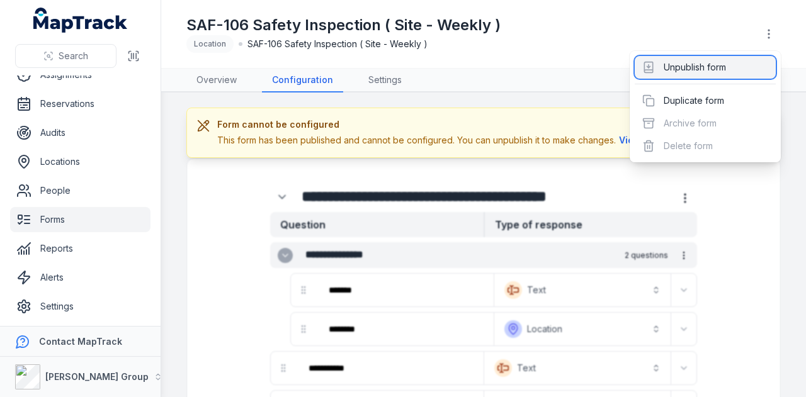
click at [699, 65] on div "Unpublish form" at bounding box center [705, 67] width 141 height 23
